Goal: Transaction & Acquisition: Subscribe to service/newsletter

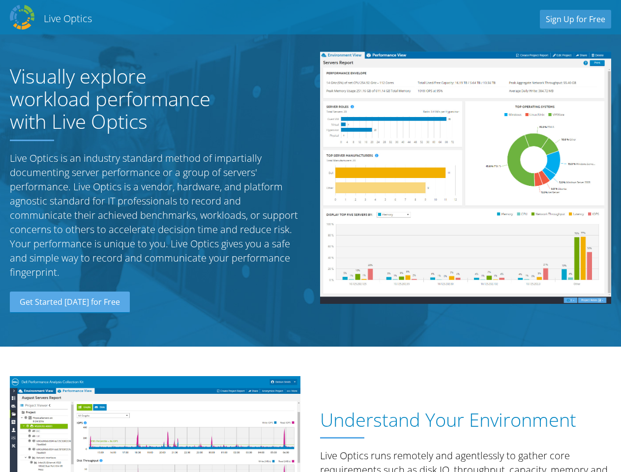
click at [310, 236] on div at bounding box center [465, 179] width 310 height 275
